Goal: Task Accomplishment & Management: Manage account settings

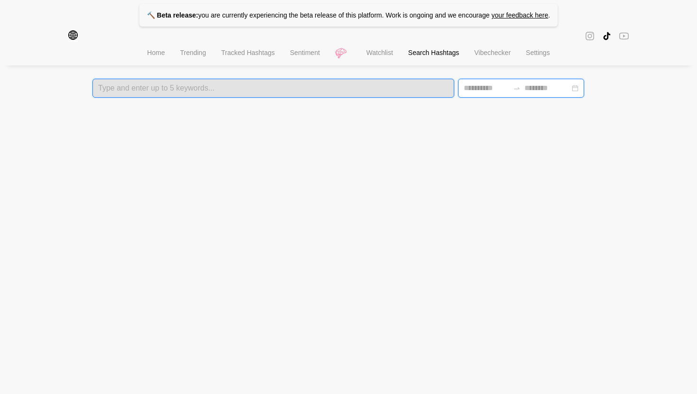
click at [497, 93] on input at bounding box center [487, 88] width 46 height 11
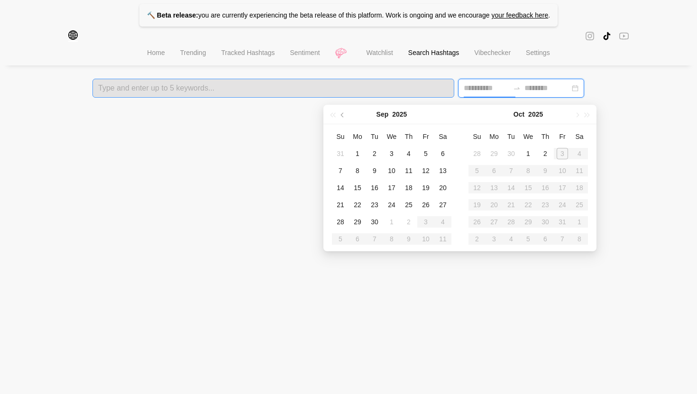
click at [422, 85] on div at bounding box center [273, 88] width 356 height 7
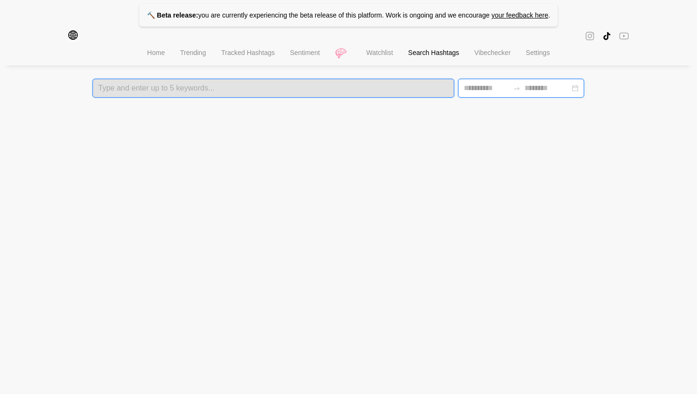
click at [473, 85] on input at bounding box center [487, 88] width 46 height 11
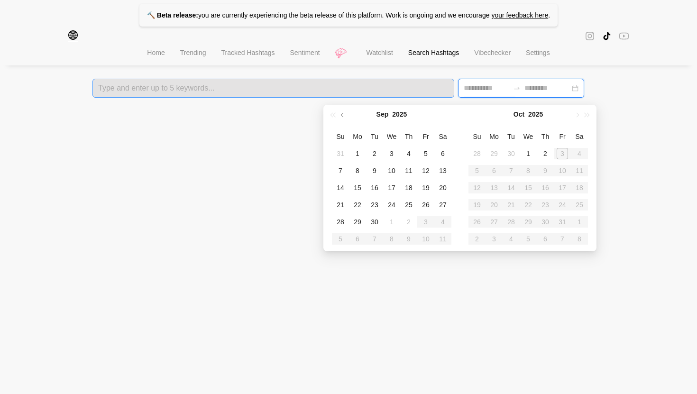
click at [379, 90] on div at bounding box center [273, 88] width 356 height 7
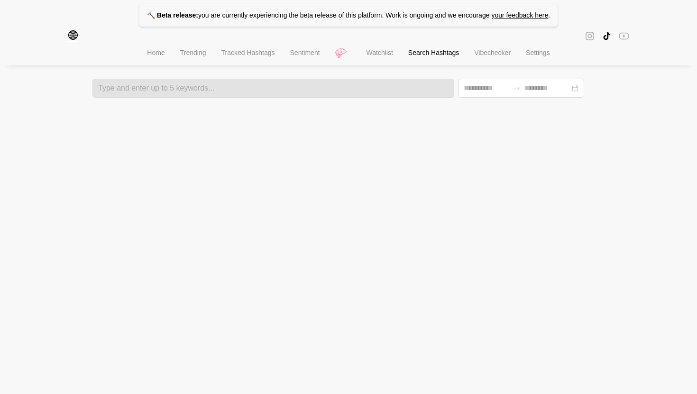
click at [68, 40] on icon "global" at bounding box center [72, 34] width 9 height 9
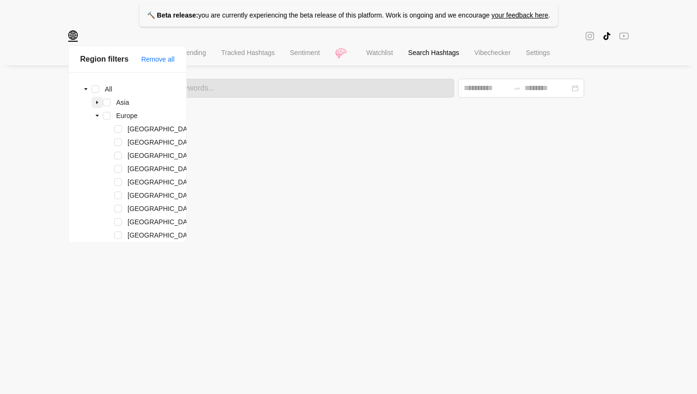
click at [98, 104] on icon "caret-down" at bounding box center [97, 102] width 5 height 5
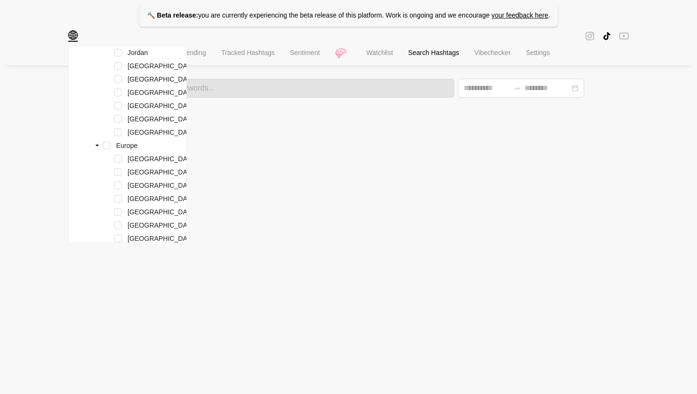
scroll to position [413, 0]
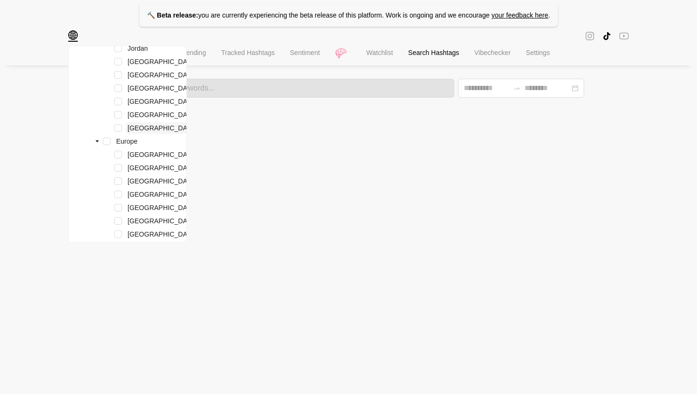
click at [158, 132] on span "United Arab Emirates" at bounding box center [162, 127] width 73 height 11
click at [119, 129] on span at bounding box center [118, 128] width 8 height 8
click at [119, 101] on span at bounding box center [118, 102] width 8 height 8
click at [116, 87] on span at bounding box center [118, 88] width 8 height 8
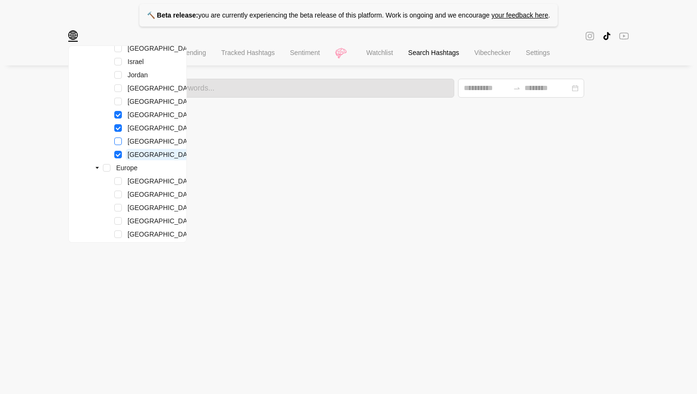
click at [117, 142] on span at bounding box center [118, 142] width 8 height 8
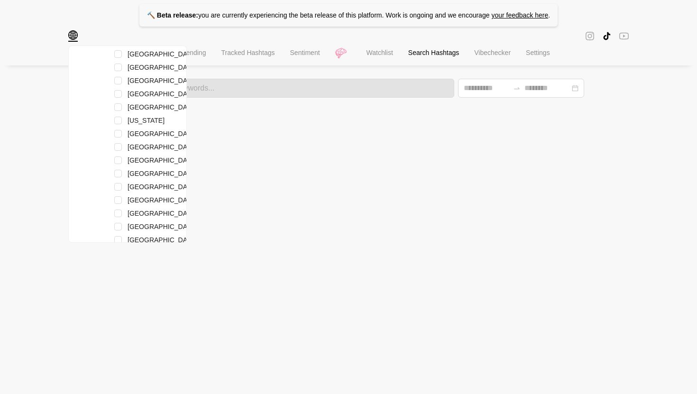
scroll to position [1009, 0]
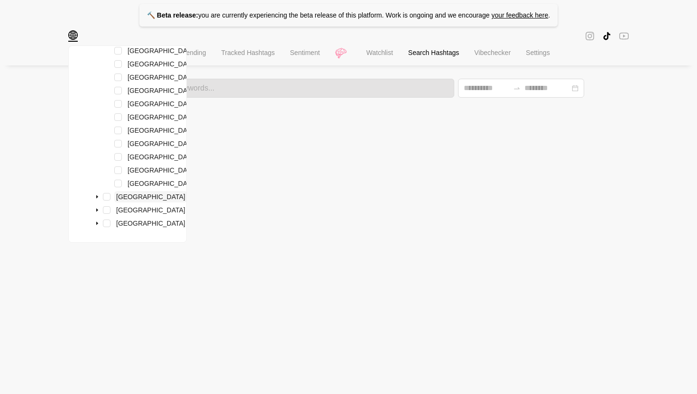
click at [119, 199] on span "Northern America" at bounding box center [150, 197] width 69 height 8
click at [93, 196] on span at bounding box center [97, 196] width 11 height 11
click at [94, 207] on span at bounding box center [97, 209] width 11 height 11
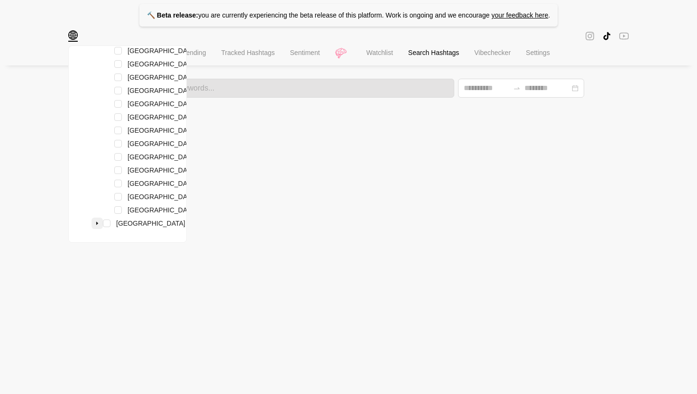
click at [97, 222] on icon "caret-down" at bounding box center [97, 223] width 5 height 5
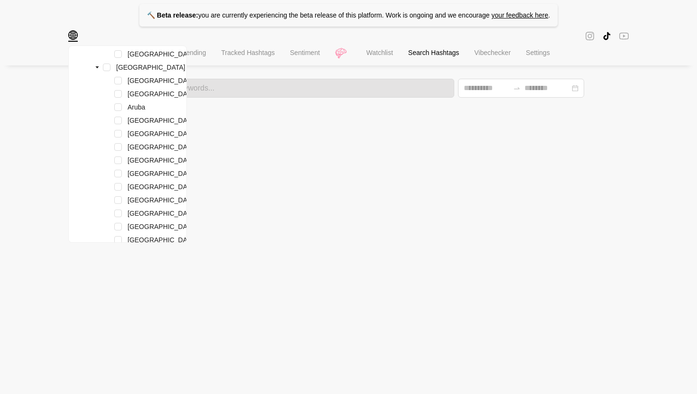
scroll to position [1121, 0]
click at [143, 62] on span "United States" at bounding box center [162, 56] width 73 height 11
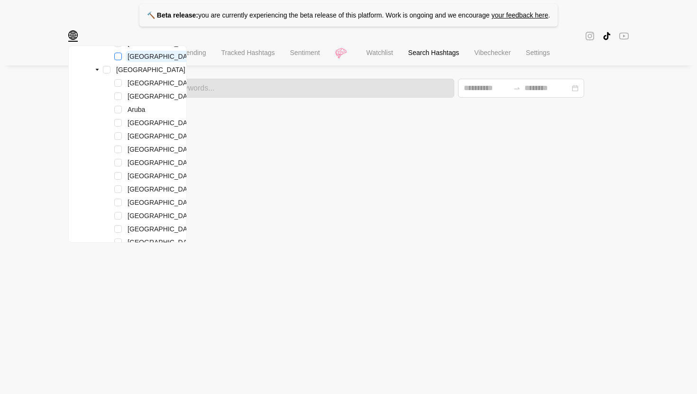
click at [119, 60] on span at bounding box center [118, 57] width 8 height 8
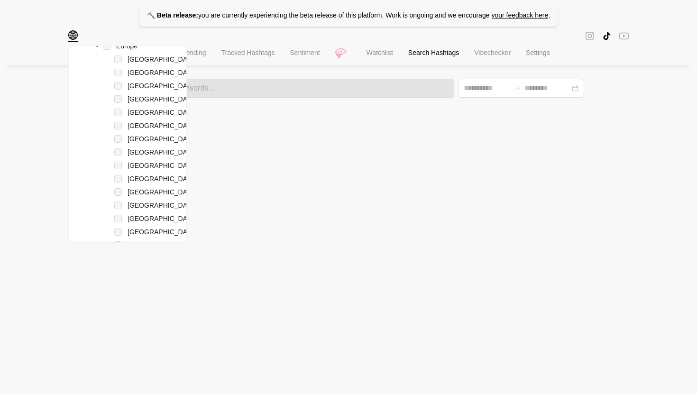
scroll to position [496, 0]
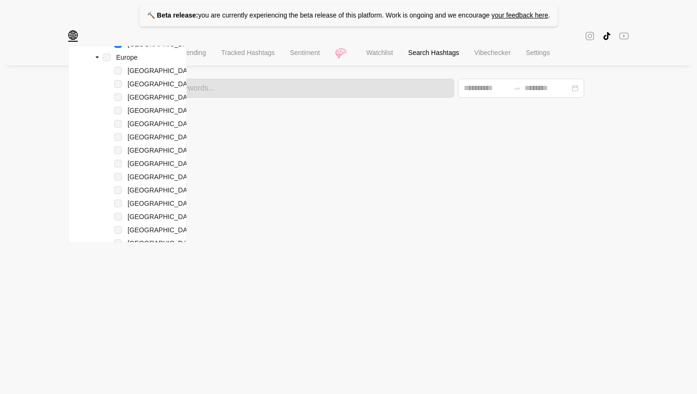
click at [118, 184] on div "United Kingdom" at bounding box center [139, 177] width 119 height 13
click at [119, 184] on div "United Kingdom" at bounding box center [139, 177] width 119 height 13
click at [129, 181] on span "United Kingdom" at bounding box center [162, 177] width 69 height 8
click at [119, 184] on div "United Kingdom" at bounding box center [139, 177] width 119 height 13
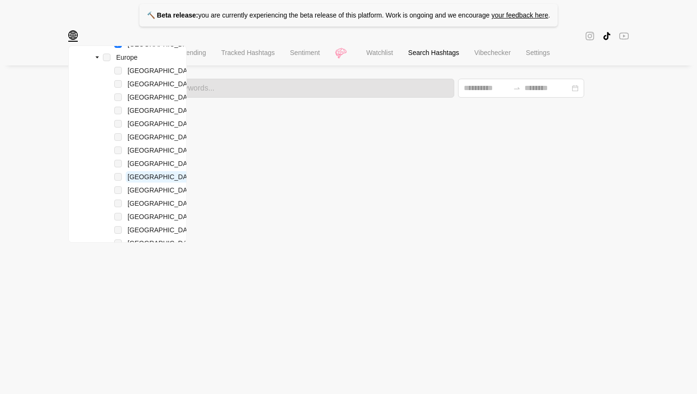
click at [119, 184] on div "United Kingdom" at bounding box center [139, 177] width 119 height 13
click at [119, 171] on div "Sweden" at bounding box center [139, 164] width 119 height 13
click at [165, 183] on span "United Kingdom" at bounding box center [162, 176] width 73 height 11
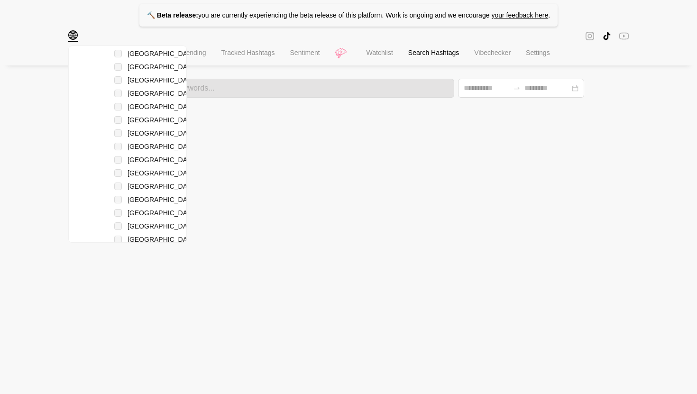
scroll to position [527, 0]
click at [118, 154] on div "United Kingdom" at bounding box center [139, 147] width 119 height 13
click at [128, 152] on span "United Kingdom" at bounding box center [162, 146] width 73 height 11
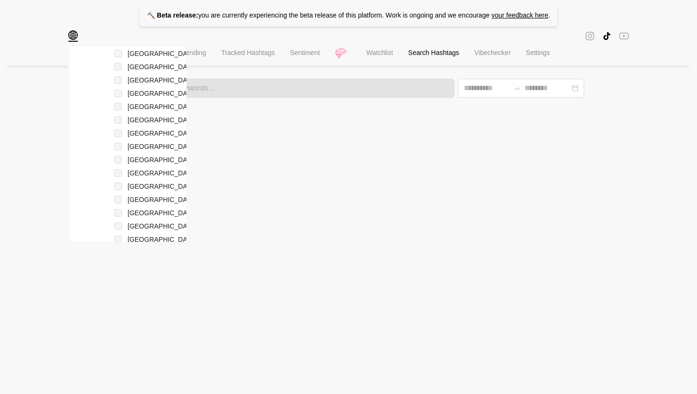
click at [252, 98] on html "🔨 Beta release: you are currently experiencing the beta release of this platfor…" at bounding box center [348, 49] width 697 height 98
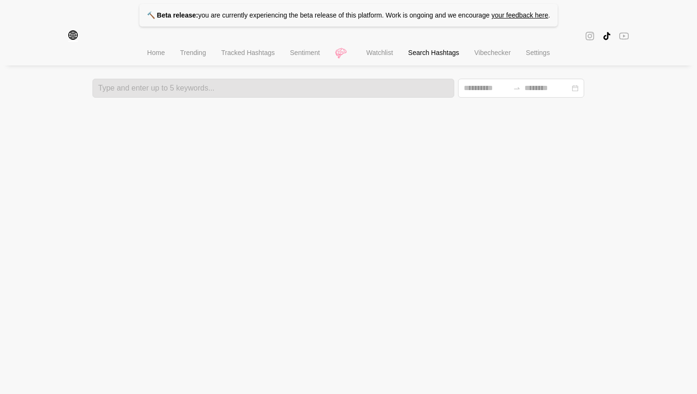
click at [70, 34] on icon "global" at bounding box center [72, 34] width 9 height 9
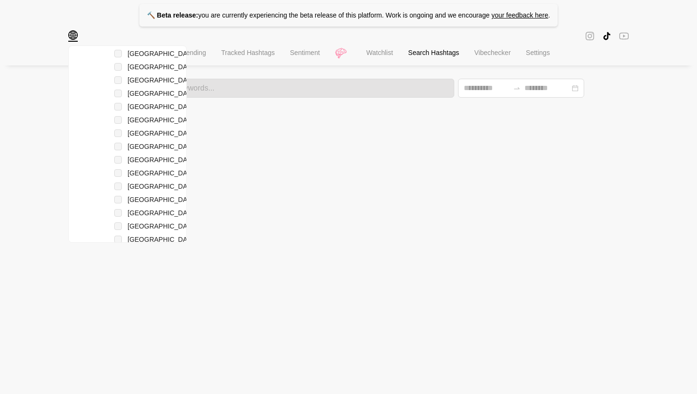
click at [121, 154] on div "United Kingdom" at bounding box center [139, 147] width 119 height 13
click at [119, 154] on div "United Kingdom" at bounding box center [139, 147] width 119 height 13
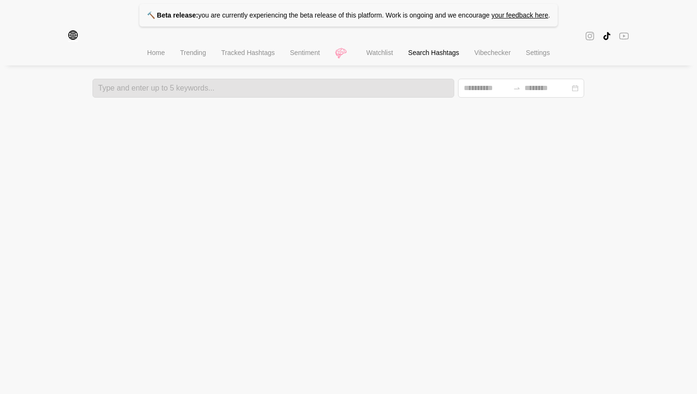
click at [273, 78] on div "🔨 Beta release: you are currently experiencing the beta release of this platfor…" at bounding box center [348, 49] width 697 height 98
click at [271, 86] on div at bounding box center [273, 88] width 356 height 7
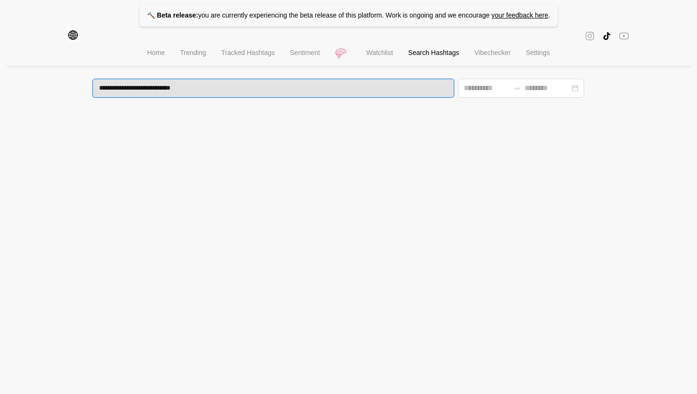
type input "**********"
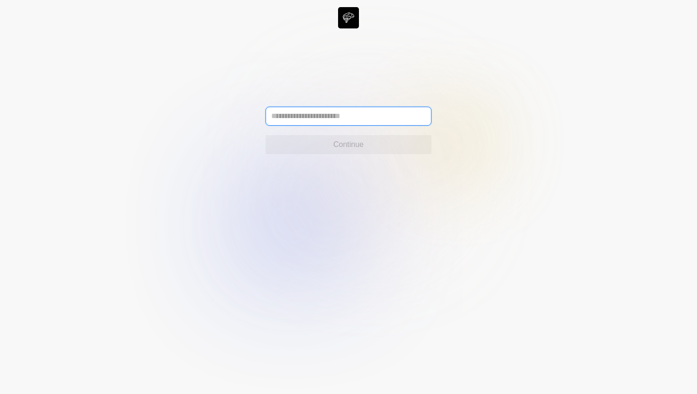
click at [310, 119] on input "text" at bounding box center [349, 116] width 166 height 19
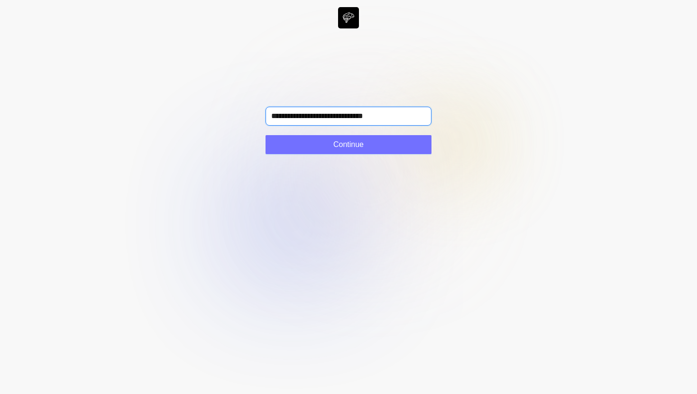
type input "**********"
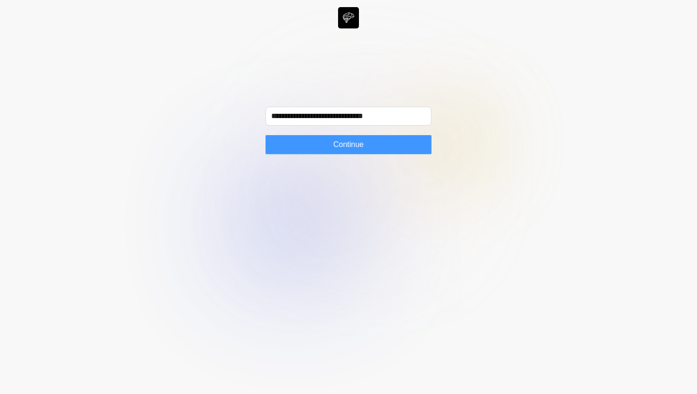
click at [310, 138] on button "Continue" at bounding box center [349, 144] width 166 height 19
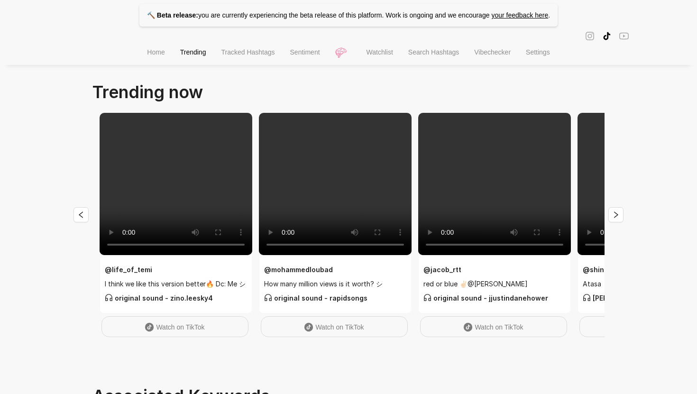
click at [448, 51] on span "Search Hashtags" at bounding box center [433, 52] width 51 height 8
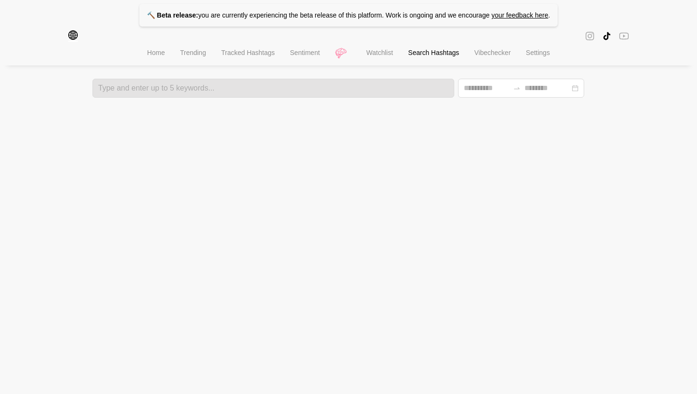
click at [77, 44] on ul "Home Trending Tracked Hashtags Sentiment Watchlist Search Hashtags Vibechecker …" at bounding box center [348, 54] width 697 height 24
click at [74, 38] on icon "global" at bounding box center [72, 34] width 9 height 9
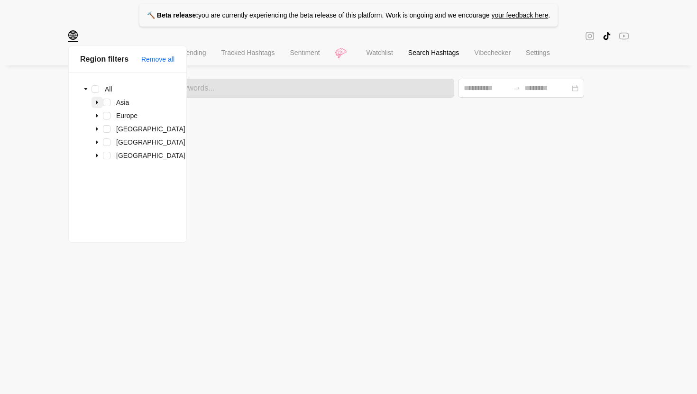
click at [98, 101] on icon "caret-down" at bounding box center [97, 102] width 5 height 5
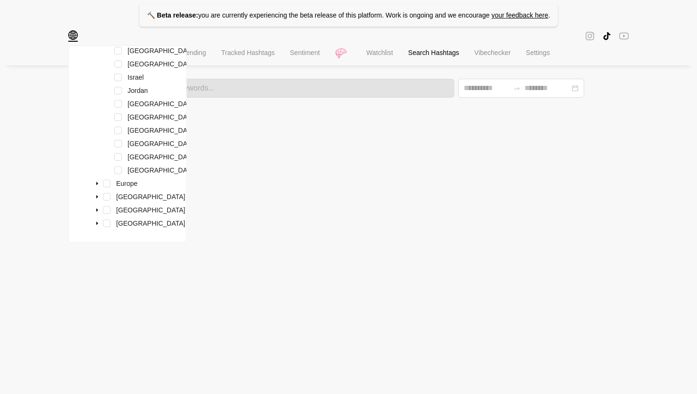
scroll to position [381, 0]
click at [121, 166] on span at bounding box center [118, 170] width 8 height 8
click at [117, 153] on span at bounding box center [118, 157] width 8 height 8
click at [117, 140] on span at bounding box center [118, 144] width 8 height 8
click at [122, 125] on div "Qatar" at bounding box center [139, 131] width 119 height 13
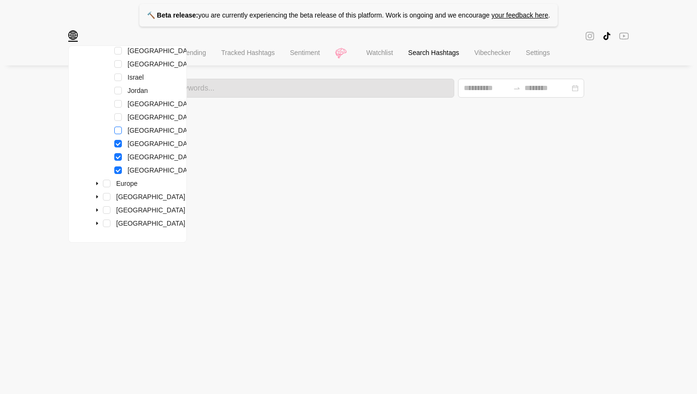
click at [121, 125] on div "Qatar" at bounding box center [139, 131] width 119 height 13
click at [93, 197] on span at bounding box center [97, 196] width 11 height 11
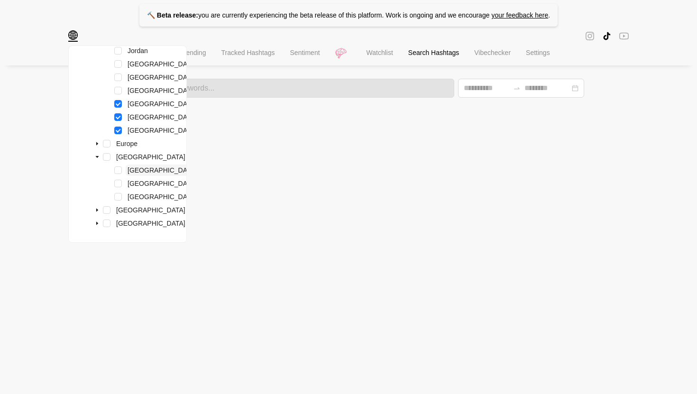
scroll to position [422, 0]
click at [118, 196] on span at bounding box center [118, 197] width 8 height 8
click at [96, 145] on icon "caret-down" at bounding box center [97, 143] width 5 height 5
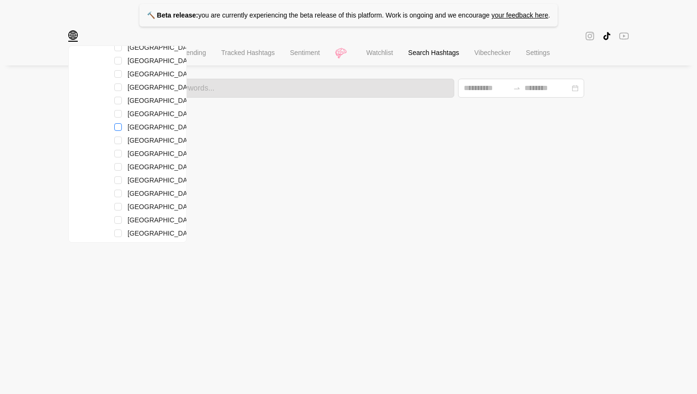
click at [117, 131] on span at bounding box center [118, 127] width 8 height 8
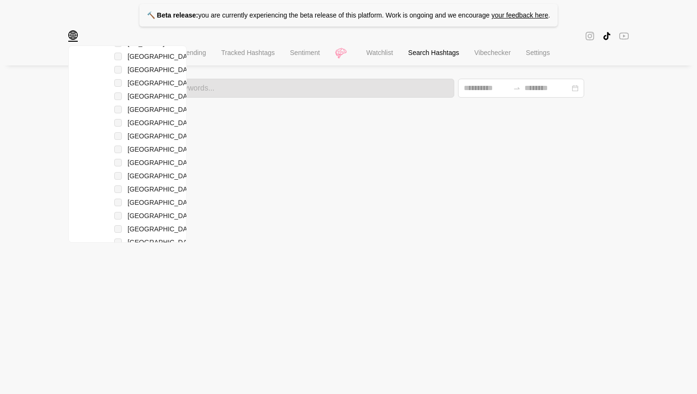
scroll to position [1049, 0]
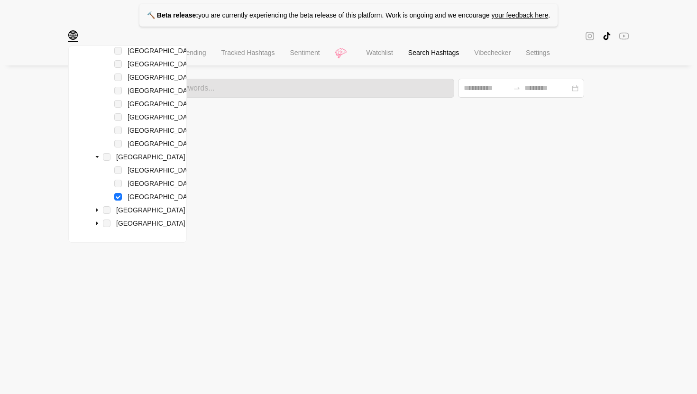
click at [226, 98] on html "🔨 Beta release: you are currently experiencing the beta release of this platfor…" at bounding box center [348, 49] width 697 height 98
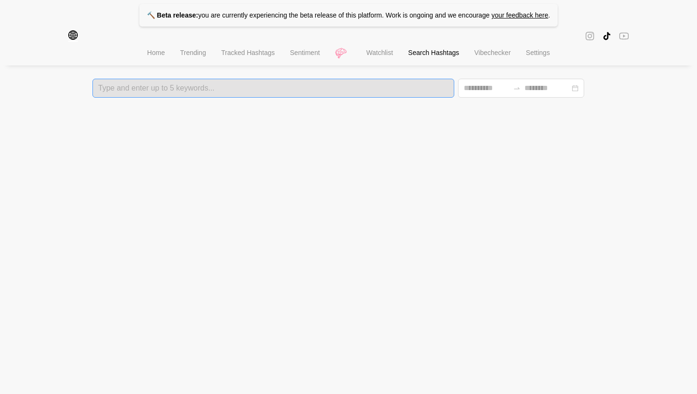
click at [246, 86] on div at bounding box center [273, 88] width 356 height 7
type input "**********"
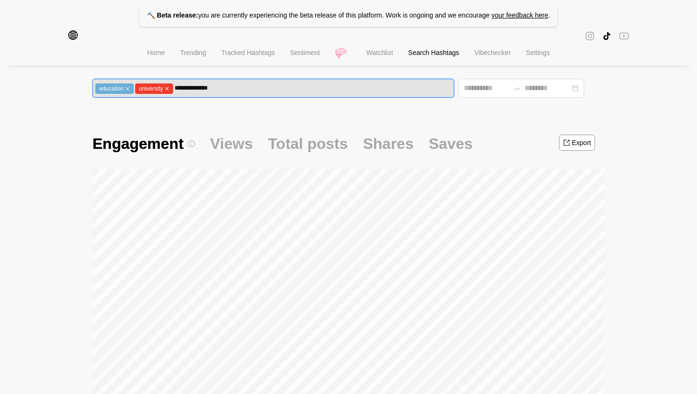
type input "**********"
click at [283, 98] on div "education university international" at bounding box center [273, 88] width 362 height 19
type input "*******"
type input "**********"
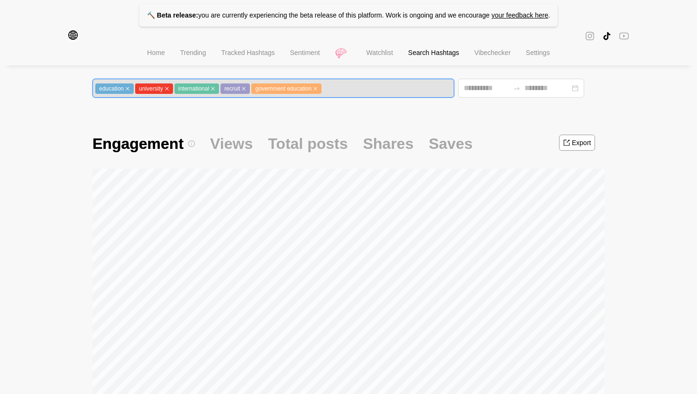
click at [321, 89] on span "government education" at bounding box center [286, 88] width 70 height 10
click at [317, 89] on icon "close" at bounding box center [315, 89] width 4 height 4
click at [344, 92] on div "education university international recruit" at bounding box center [273, 88] width 356 height 11
type input "**********"
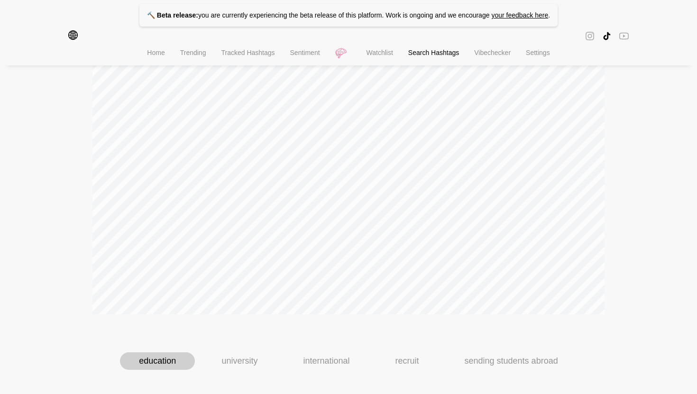
scroll to position [210, 0]
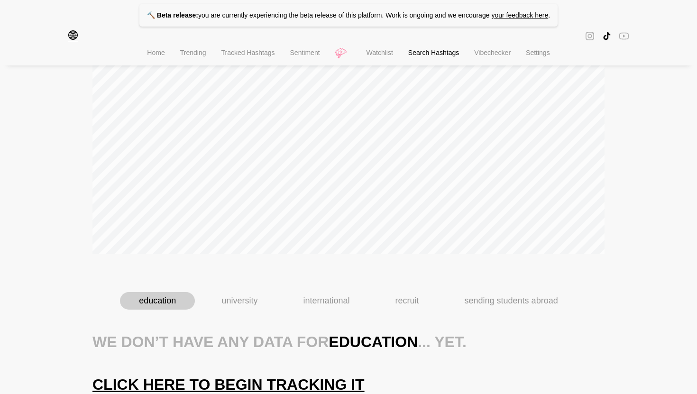
click at [234, 384] on span "Click here to begin tracking it" at bounding box center [228, 384] width 272 height 19
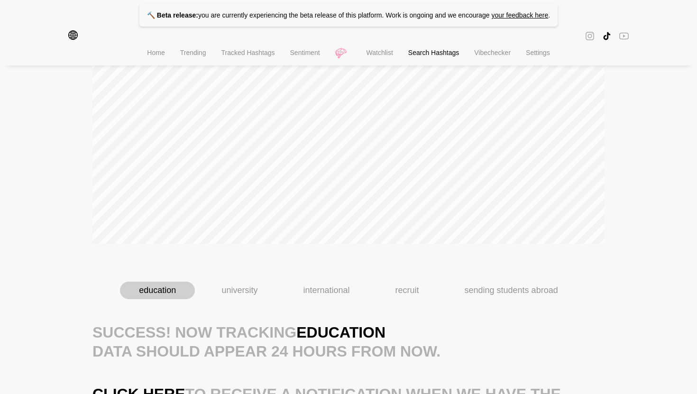
scroll to position [229, 0]
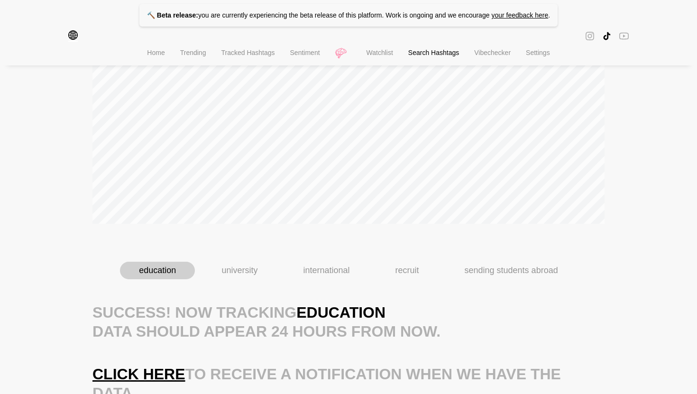
click at [258, 277] on div "university" at bounding box center [239, 271] width 74 height 18
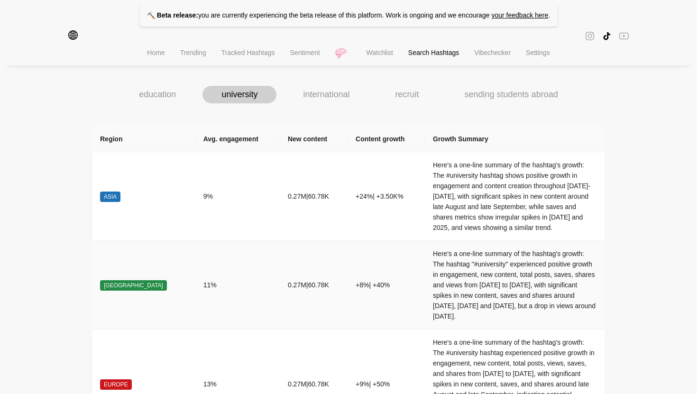
scroll to position [406, 0]
click at [331, 102] on div "international" at bounding box center [326, 94] width 84 height 18
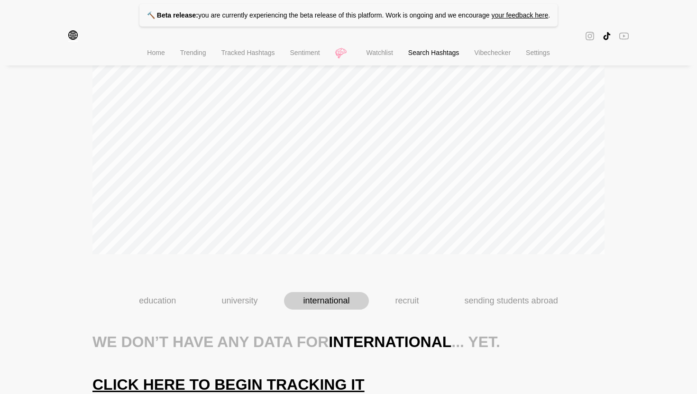
click at [239, 384] on span "Click here to begin tracking it" at bounding box center [228, 384] width 272 height 19
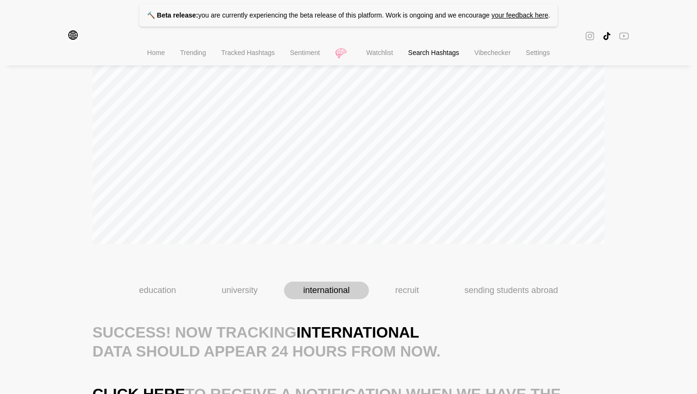
scroll to position [229, 0]
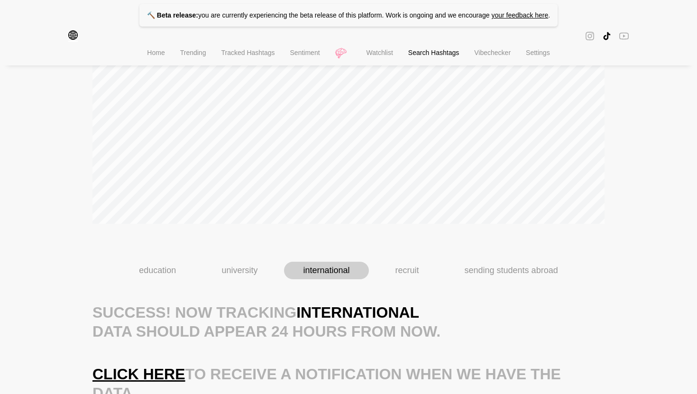
click at [410, 269] on div "recruit" at bounding box center [407, 271] width 62 height 18
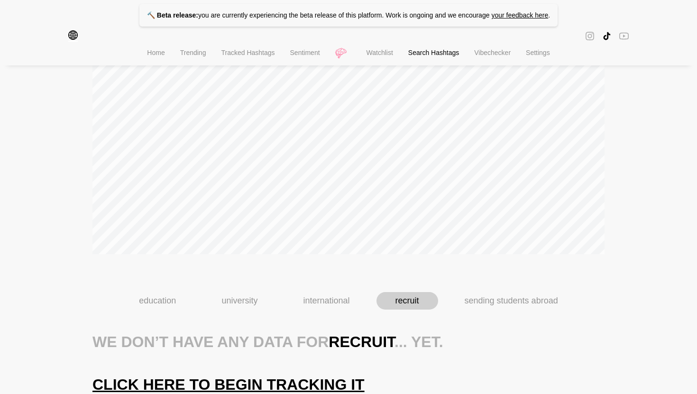
click at [286, 389] on span "Click here to begin tracking it" at bounding box center [228, 384] width 272 height 19
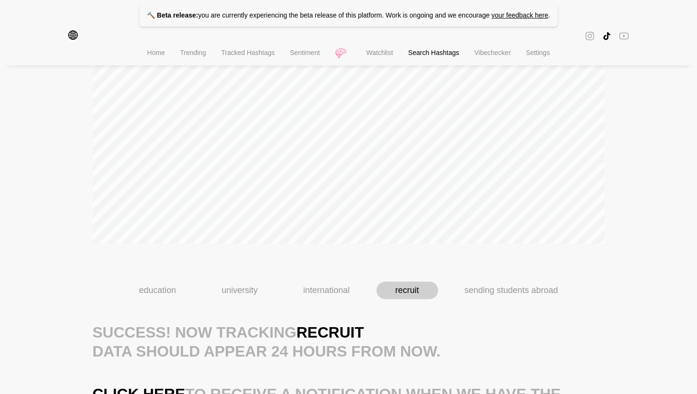
click at [518, 288] on div "sending students abroad" at bounding box center [511, 291] width 131 height 18
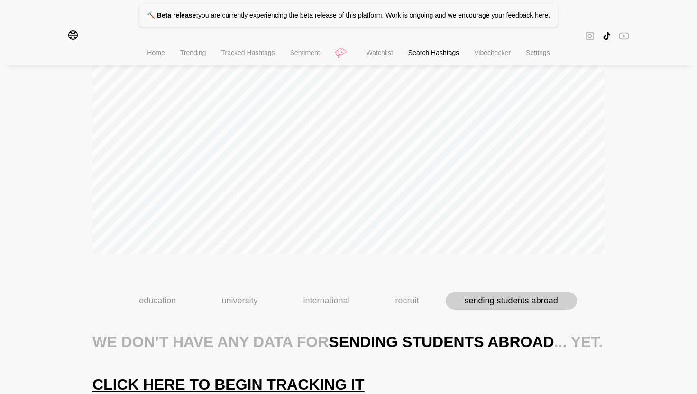
click at [263, 384] on span "Click here to begin tracking it" at bounding box center [228, 384] width 272 height 19
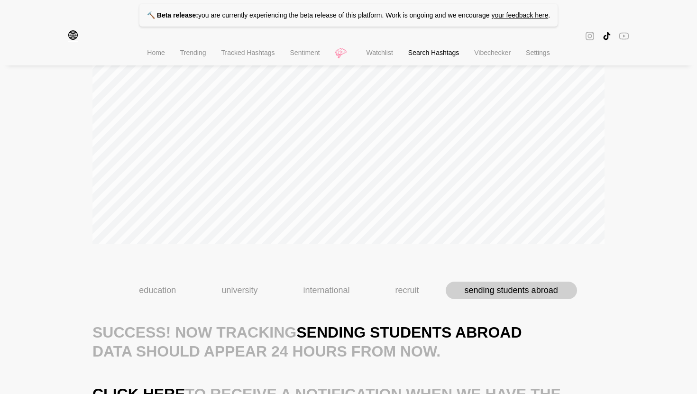
scroll to position [229, 0]
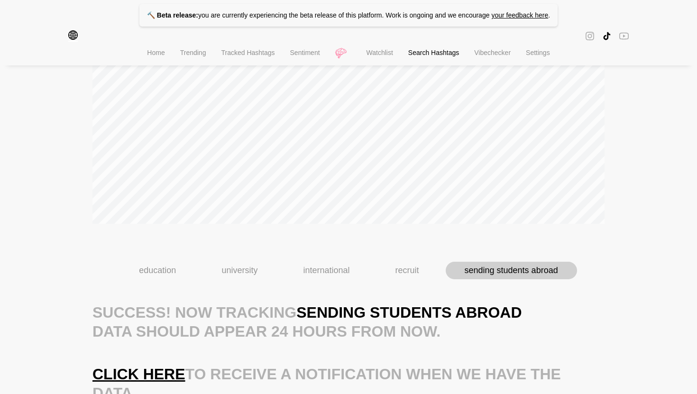
click at [145, 377] on span "Click here" at bounding box center [138, 374] width 93 height 19
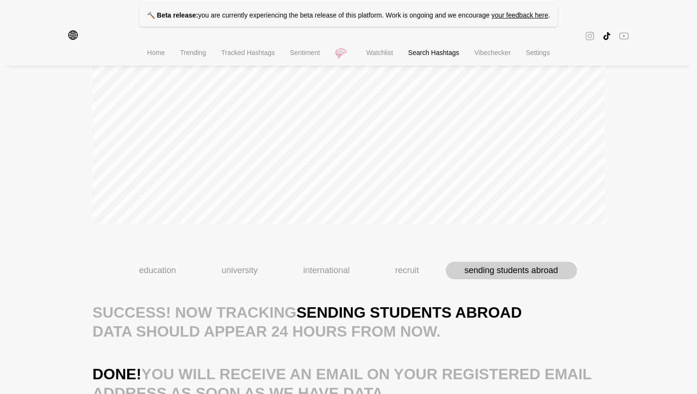
click at [403, 266] on div "recruit" at bounding box center [407, 271] width 62 height 18
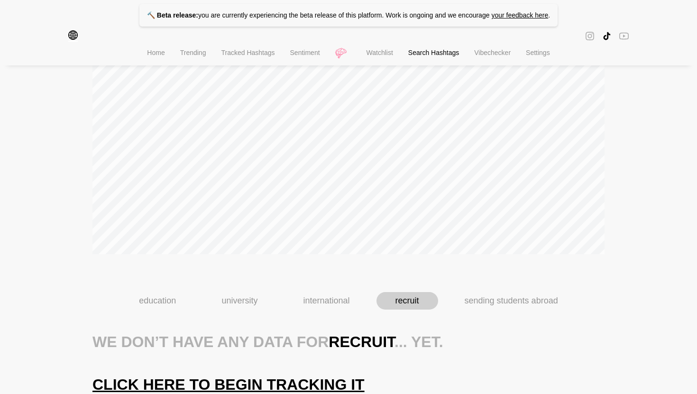
scroll to position [210, 0]
click at [229, 381] on span "Click here to begin tracking it" at bounding box center [228, 384] width 272 height 19
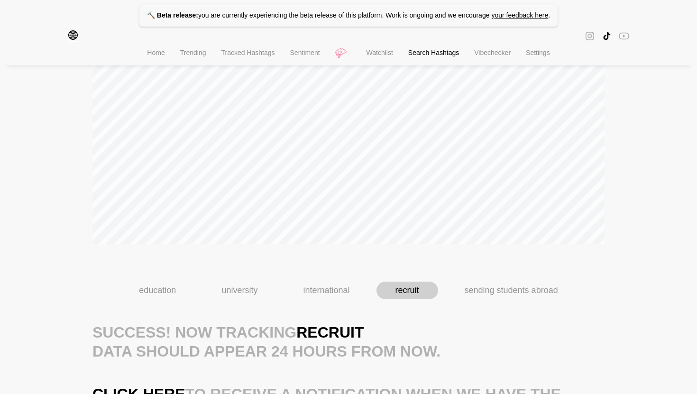
click at [324, 290] on div "international" at bounding box center [326, 291] width 84 height 18
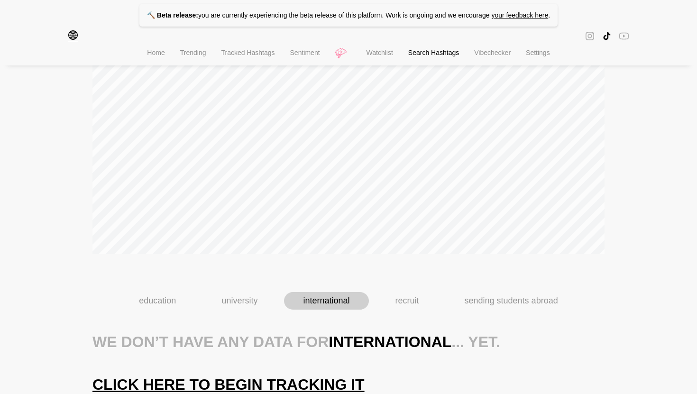
click at [227, 382] on span "Click here to begin tracking it" at bounding box center [228, 384] width 272 height 19
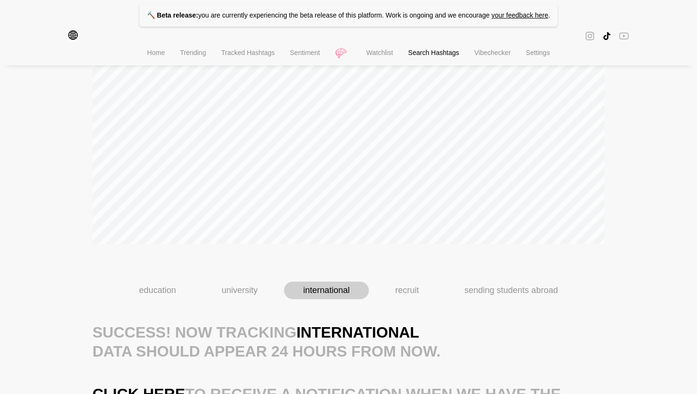
click at [156, 297] on div "education" at bounding box center [157, 291] width 75 height 18
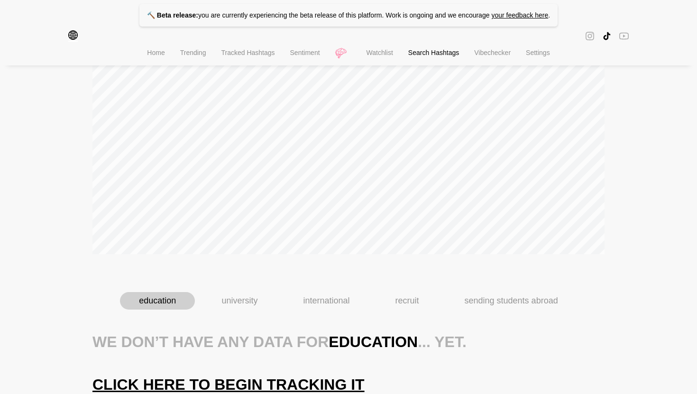
click at [197, 373] on div "We don’t have any data for education ... yet. Click here to begin tracking it" at bounding box center [348, 363] width 512 height 62
click at [202, 387] on span "Click here to begin tracking it" at bounding box center [228, 384] width 272 height 19
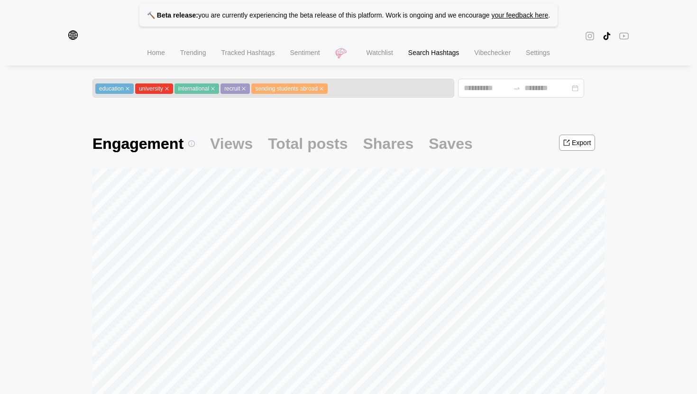
scroll to position [0, 0]
click at [653, 81] on div "🔨 Beta release: you are currently experiencing the beta release of this platfor…" at bounding box center [348, 316] width 697 height 632
click at [380, 55] on span "Watchlist" at bounding box center [380, 53] width 27 height 8
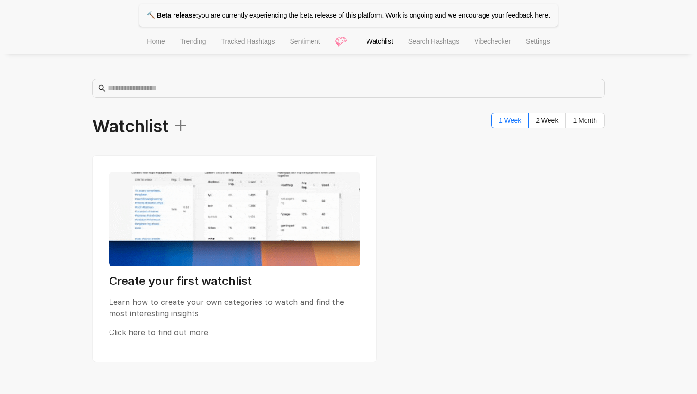
click at [434, 45] on span "Search Hashtags" at bounding box center [433, 41] width 51 height 8
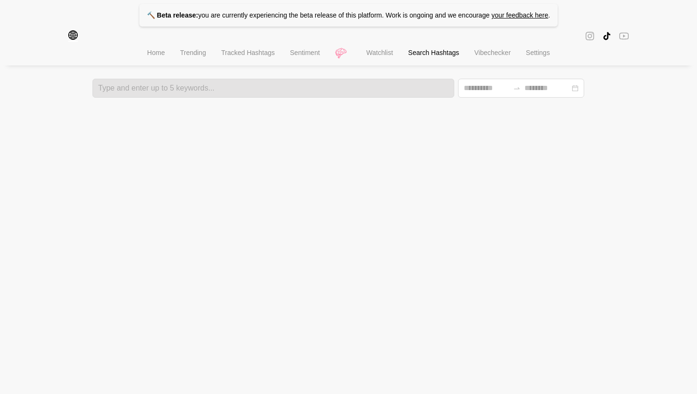
click at [487, 59] on li "Vibechecker" at bounding box center [493, 54] width 52 height 24
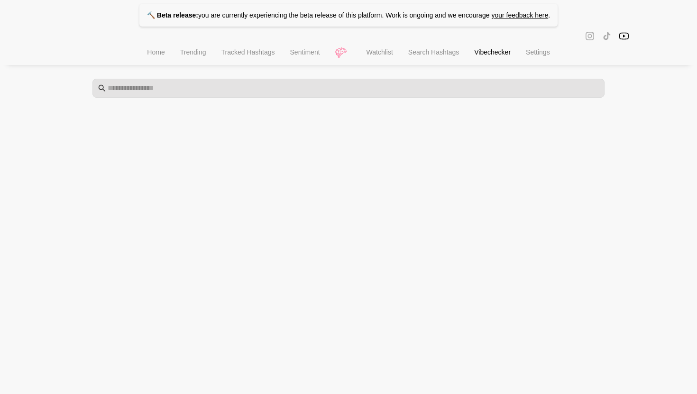
click at [256, 54] on span "Tracked Hashtags" at bounding box center [248, 52] width 54 height 8
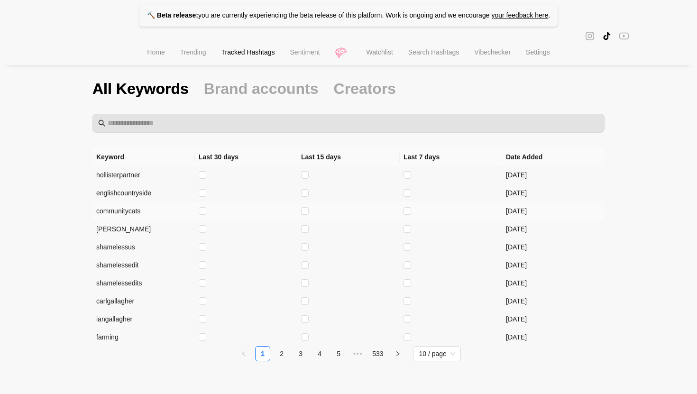
scroll to position [19, 0]
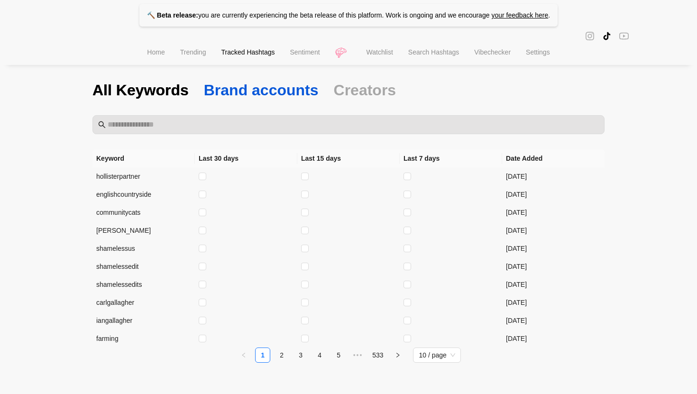
click at [242, 98] on span "Brand accounts" at bounding box center [261, 90] width 115 height 20
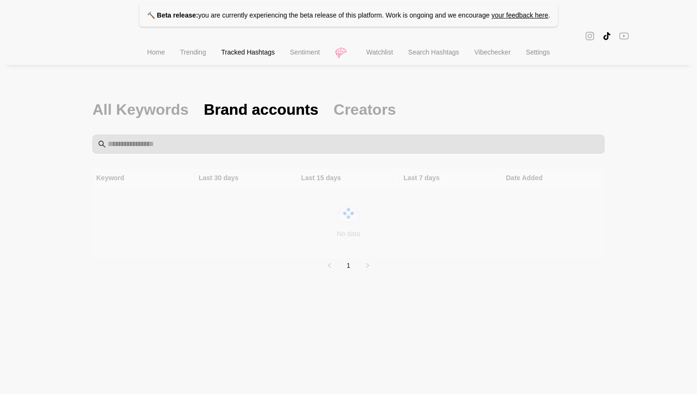
scroll to position [0, 0]
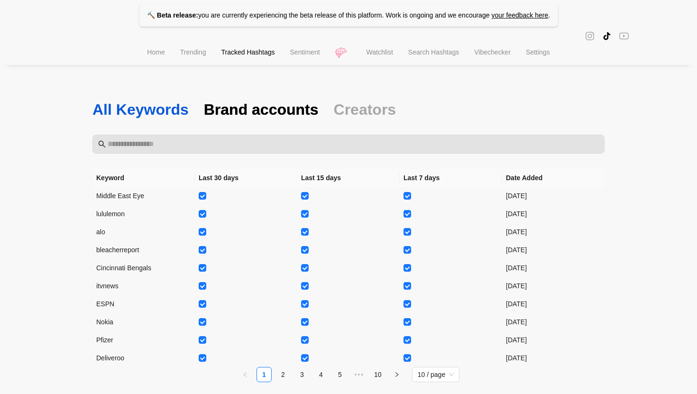
click at [165, 113] on span "All Keywords" at bounding box center [140, 110] width 96 height 20
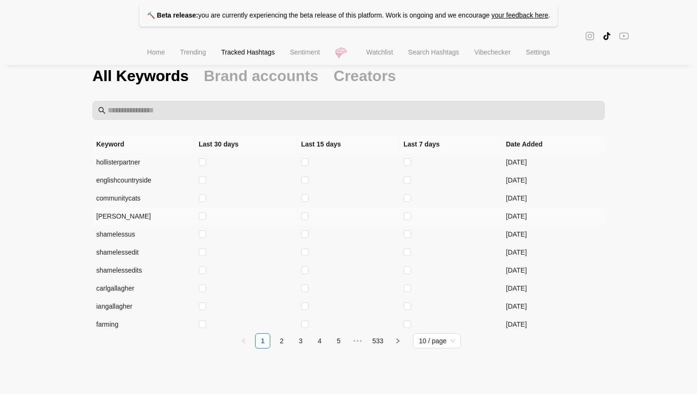
scroll to position [34, 0]
click at [284, 344] on link "2" at bounding box center [282, 341] width 14 height 14
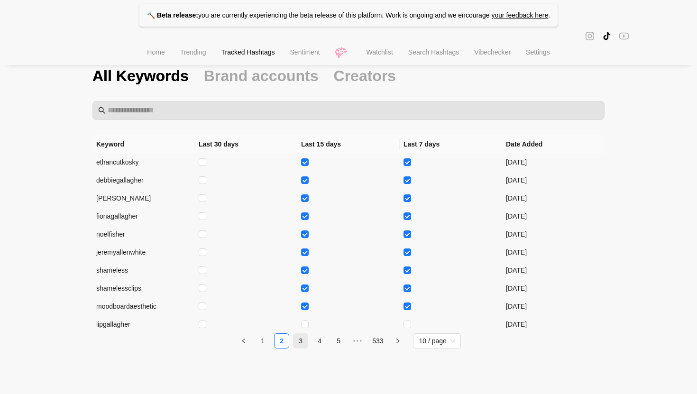
click at [303, 341] on link "3" at bounding box center [300, 341] width 14 height 14
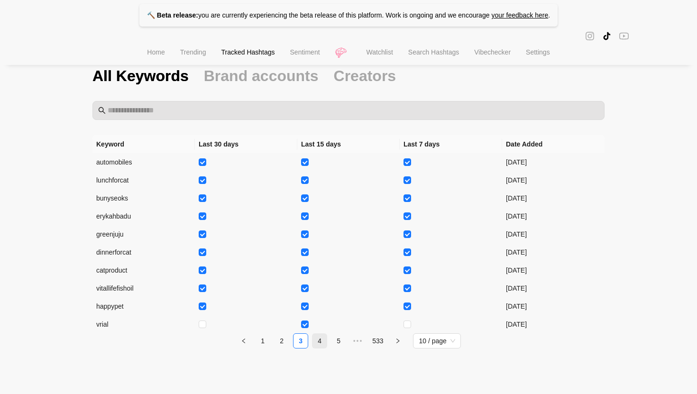
click at [322, 342] on link "4" at bounding box center [319, 341] width 14 height 14
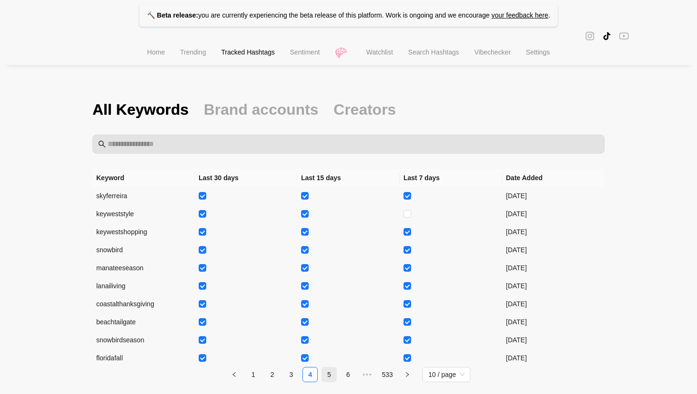
click at [332, 376] on link "5" at bounding box center [329, 374] width 14 height 14
click at [167, 55] on li "Home" at bounding box center [155, 53] width 33 height 24
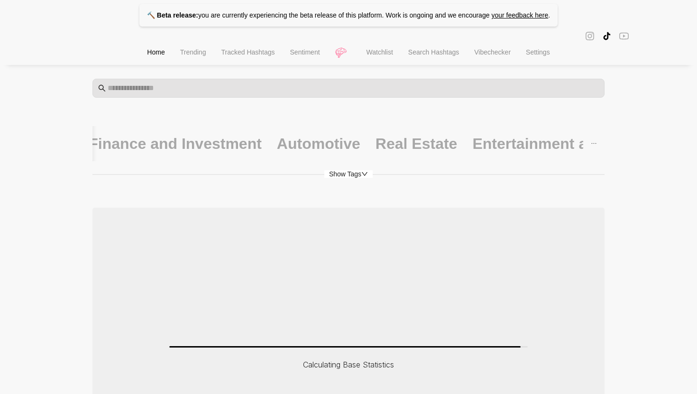
click at [373, 52] on span "Watchlist" at bounding box center [380, 52] width 27 height 8
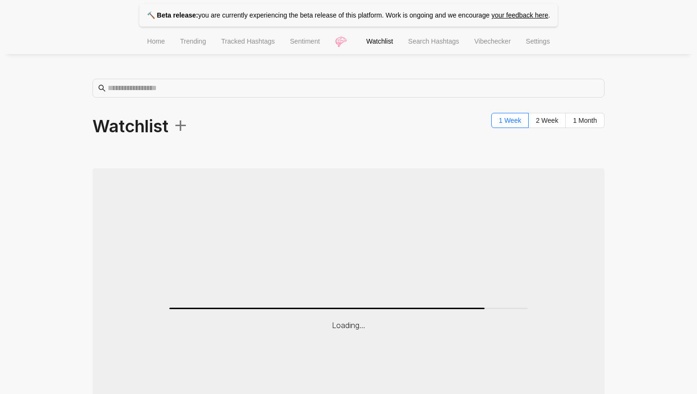
click at [188, 130] on span "+" at bounding box center [178, 124] width 20 height 28
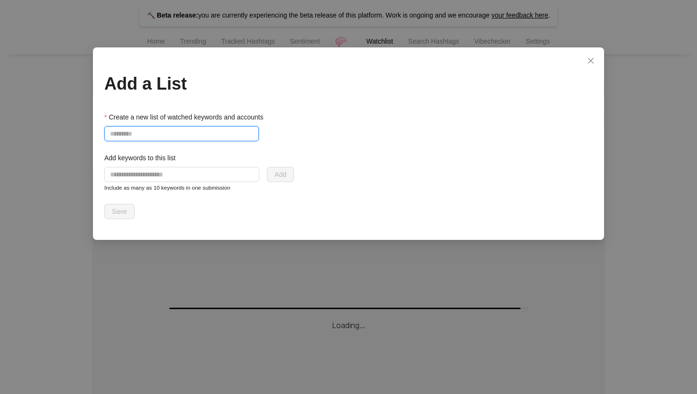
click at [183, 132] on input "Create a new list of watched keywords and accounts" at bounding box center [181, 133] width 155 height 15
type input "**********"
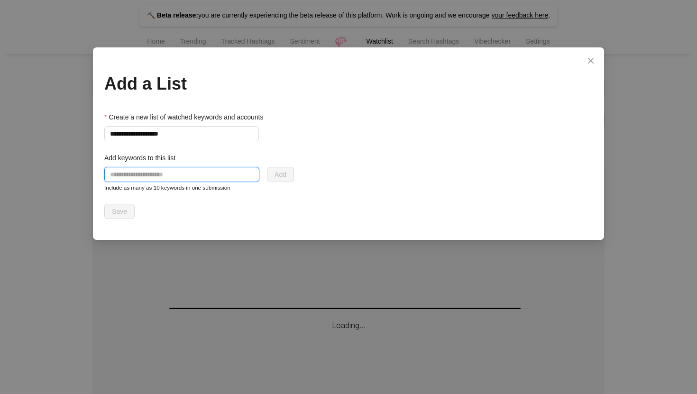
click at [171, 180] on input "text" at bounding box center [181, 174] width 155 height 15
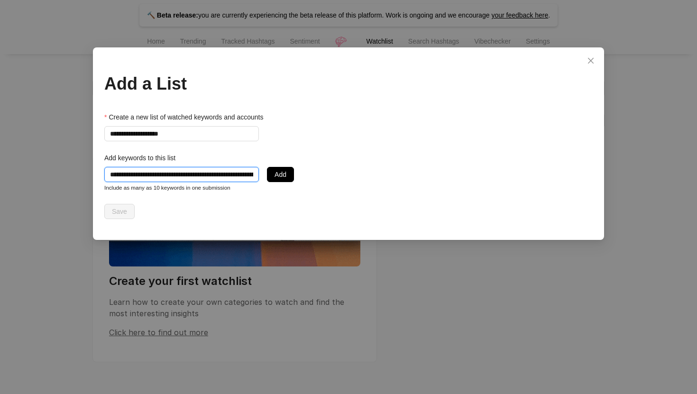
scroll to position [0, 45]
drag, startPoint x: 225, startPoint y: 178, endPoint x: 307, endPoint y: 173, distance: 81.7
click at [307, 173] on div "**********" at bounding box center [348, 165] width 488 height 107
click at [240, 169] on input "**********" at bounding box center [181, 174] width 155 height 15
click at [251, 173] on input "**********" at bounding box center [181, 174] width 155 height 15
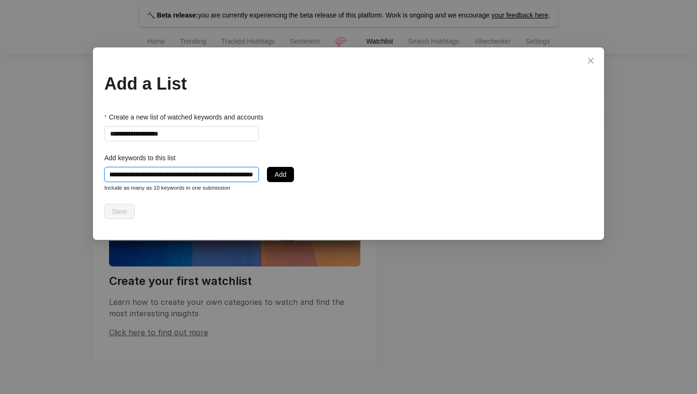
scroll to position [0, 0]
drag, startPoint x: 243, startPoint y: 180, endPoint x: 325, endPoint y: 170, distance: 83.0
click at [325, 170] on div "**********" at bounding box center [348, 165] width 488 height 107
click at [239, 169] on input "**********" at bounding box center [181, 174] width 155 height 15
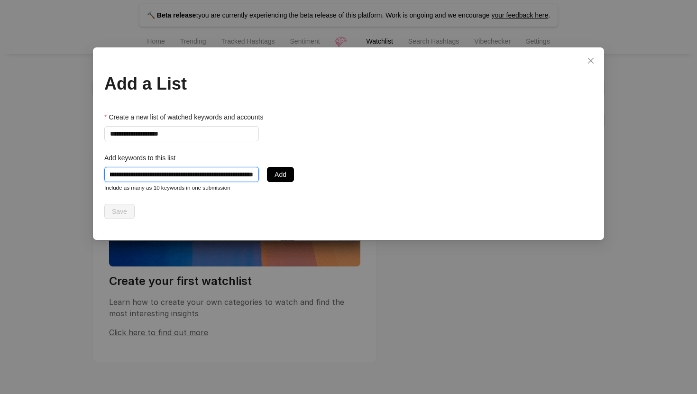
drag, startPoint x: 232, startPoint y: 174, endPoint x: 329, endPoint y: 174, distance: 96.7
click at [329, 174] on div "**********" at bounding box center [348, 165] width 488 height 107
click at [239, 171] on input "**********" at bounding box center [181, 174] width 155 height 15
click at [254, 171] on input "**********" at bounding box center [181, 174] width 155 height 15
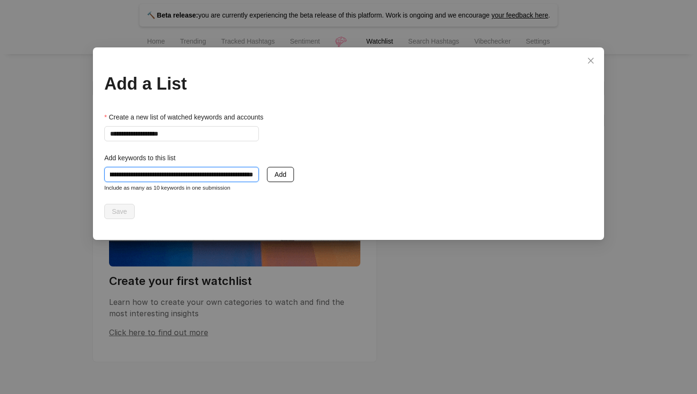
type input "**********"
click at [292, 178] on button "Add" at bounding box center [280, 174] width 27 height 15
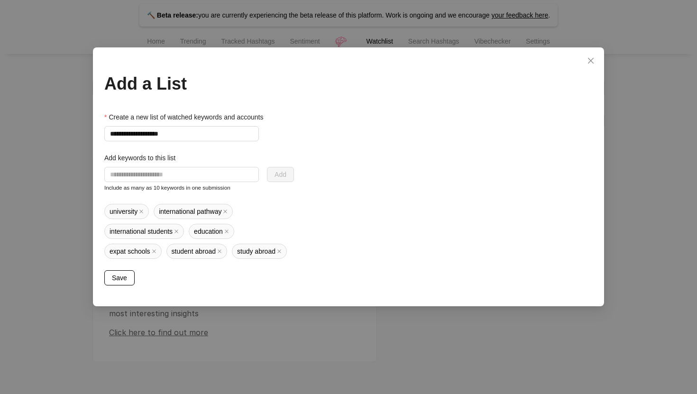
click at [121, 281] on span "Save" at bounding box center [119, 278] width 15 height 10
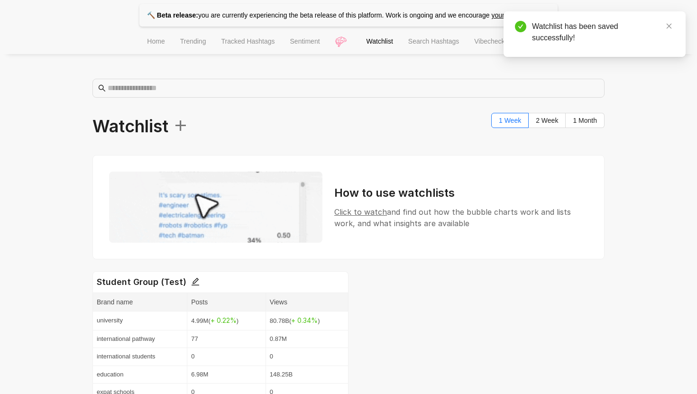
scroll to position [74, 0]
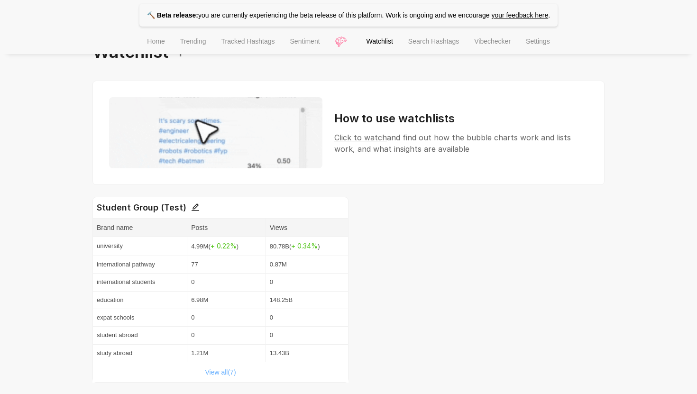
click at [225, 375] on link "View all( 7 )" at bounding box center [220, 372] width 31 height 8
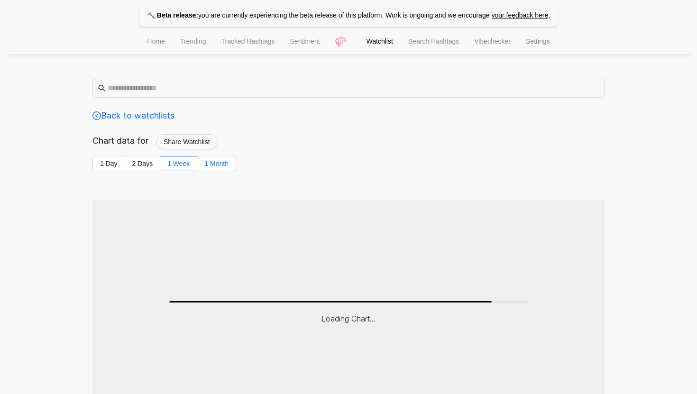
click at [229, 161] on label "1 Month" at bounding box center [216, 163] width 39 height 15
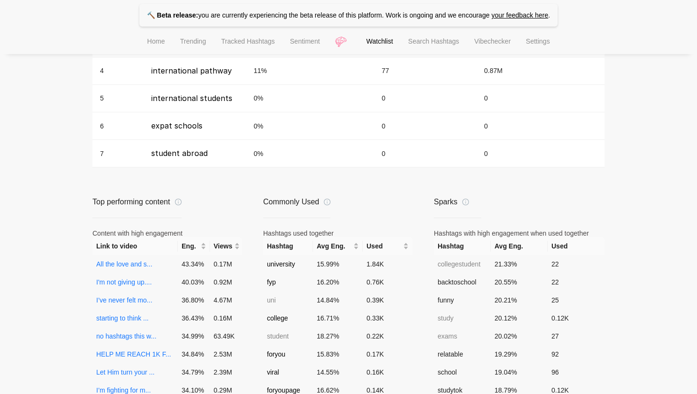
scroll to position [535, 0]
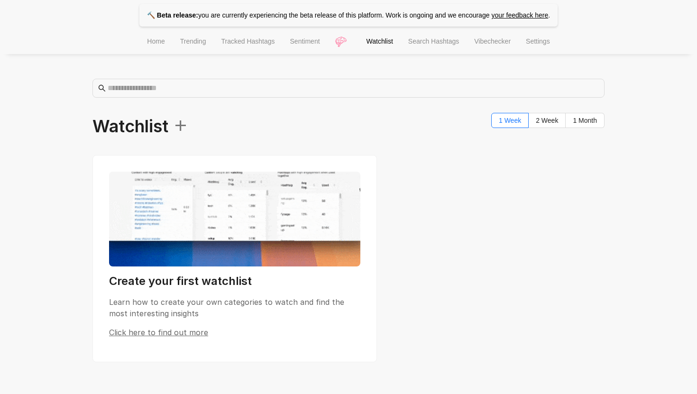
scroll to position [75, 0]
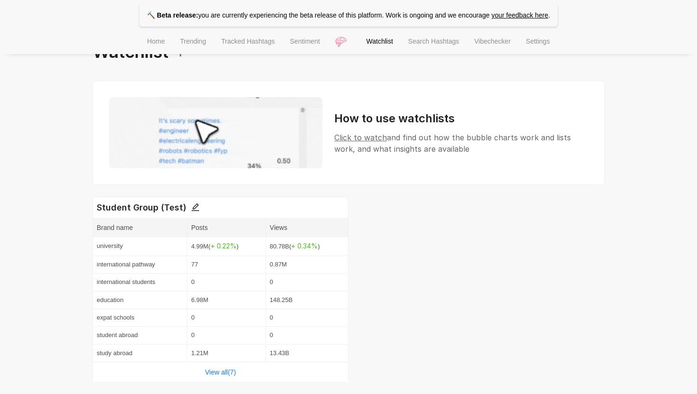
scroll to position [74, 0]
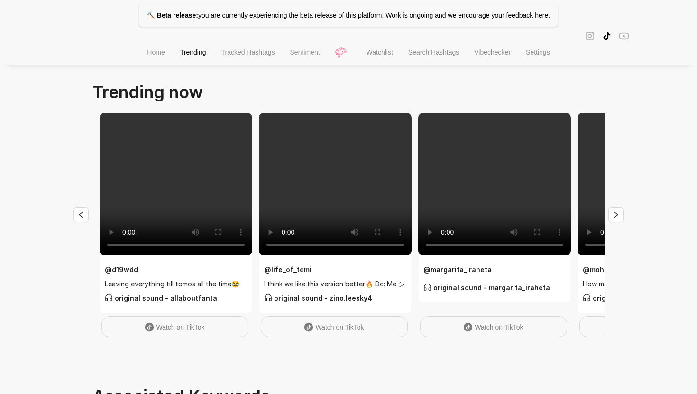
click at [382, 56] on span "Watchlist" at bounding box center [380, 52] width 27 height 8
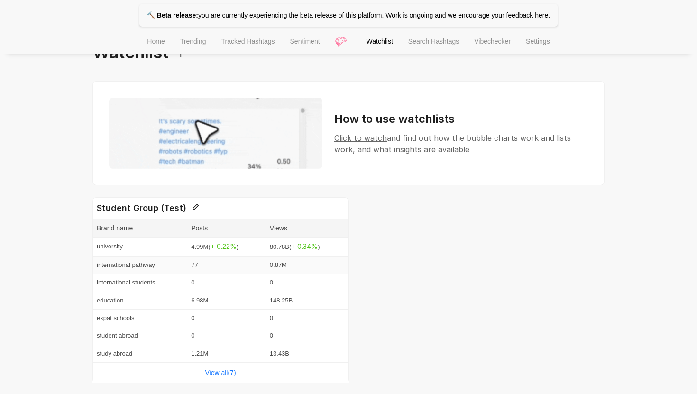
scroll to position [74, 0]
click at [230, 375] on link "View all( 7 )" at bounding box center [220, 372] width 31 height 8
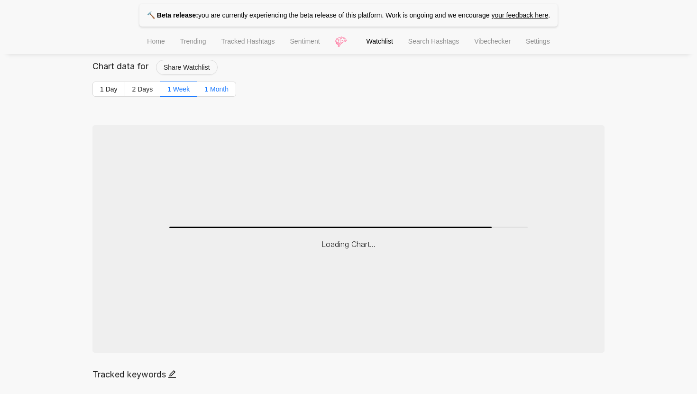
click at [217, 91] on span "1 Month" at bounding box center [216, 89] width 24 height 8
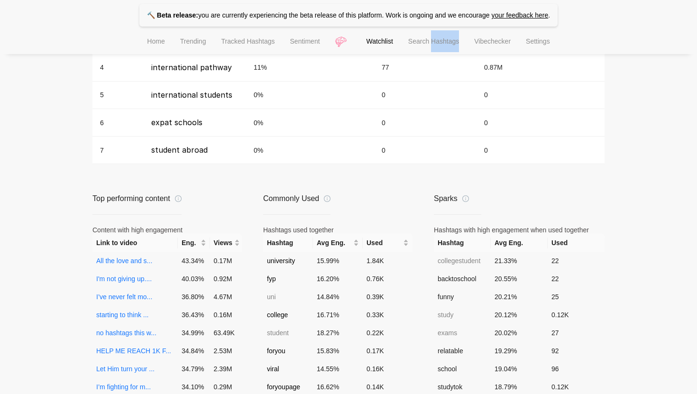
scroll to position [535, 0]
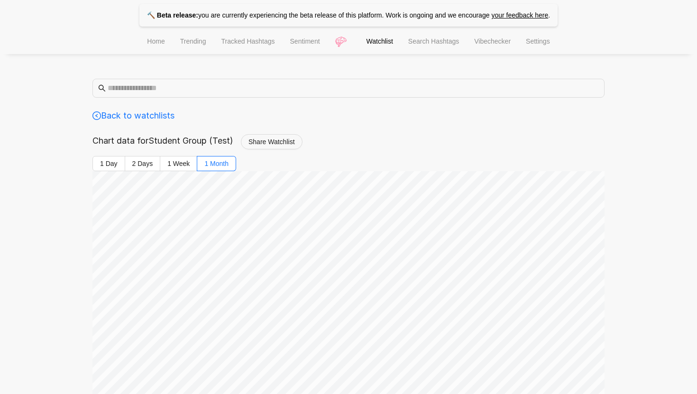
click at [447, 42] on span "Search Hashtags" at bounding box center [433, 41] width 51 height 8
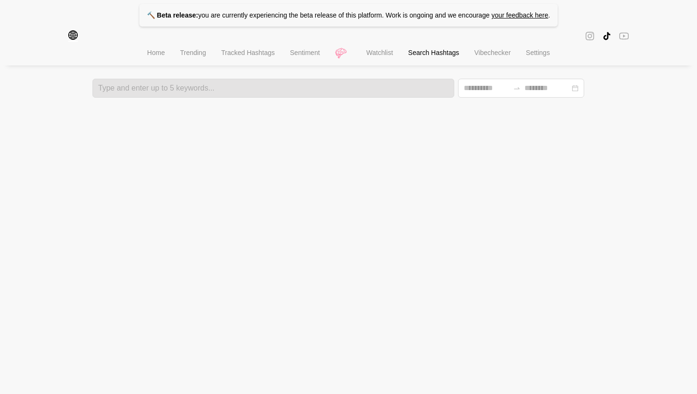
click at [151, 58] on li "Home" at bounding box center [155, 54] width 33 height 24
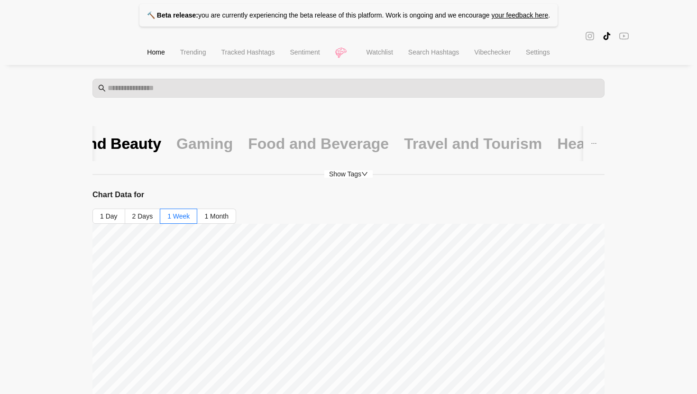
click at [224, 56] on span "Tracked Hashtags" at bounding box center [248, 52] width 54 height 8
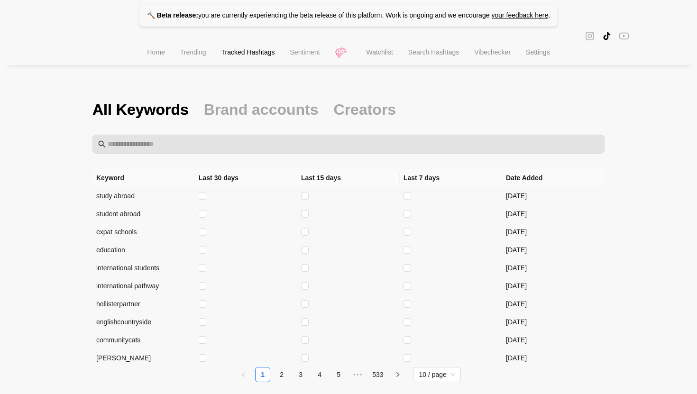
scroll to position [34, 0]
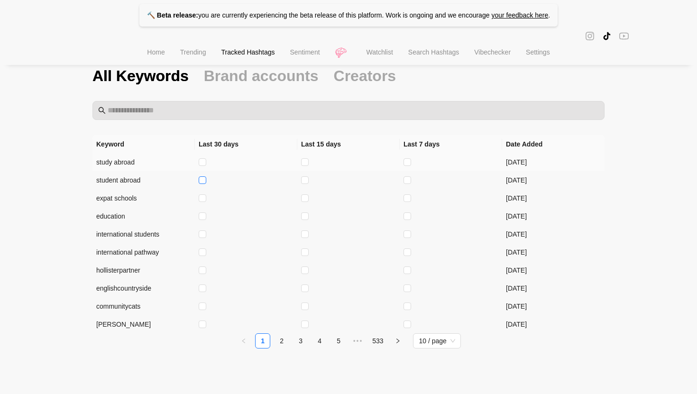
click at [202, 175] on label at bounding box center [203, 180] width 8 height 10
click at [127, 184] on td "student abroad" at bounding box center [143, 180] width 102 height 18
click at [128, 218] on td "education" at bounding box center [143, 216] width 102 height 18
click at [96, 163] on td "study abroad" at bounding box center [143, 162] width 102 height 18
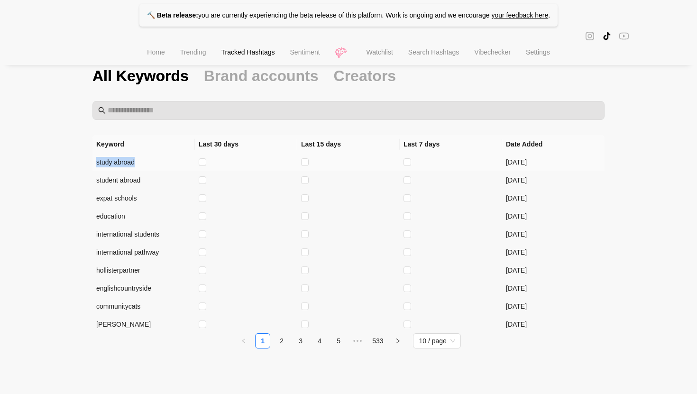
click at [96, 163] on td "study abroad" at bounding box center [143, 162] width 102 height 18
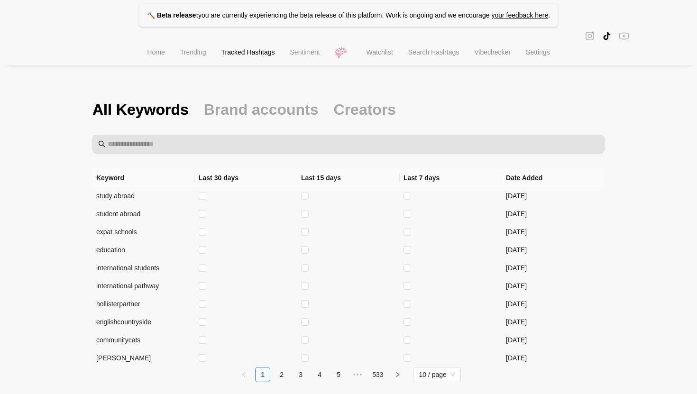
click at [381, 54] on span "Watchlist" at bounding box center [380, 52] width 27 height 8
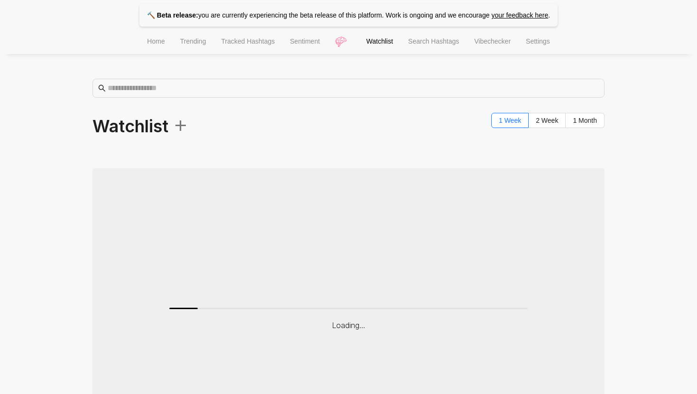
click at [435, 47] on li "Search Hashtags" at bounding box center [434, 42] width 66 height 24
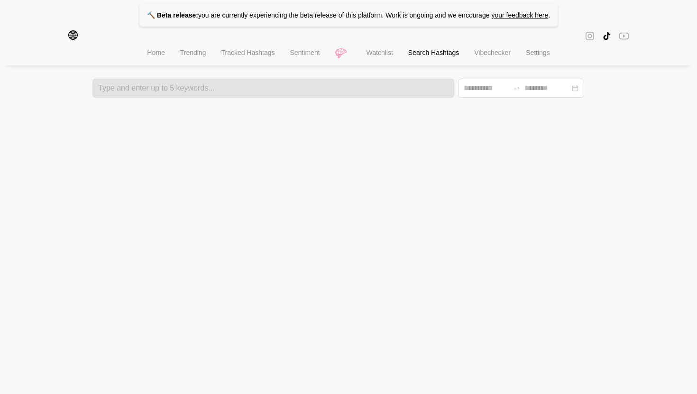
click at [490, 56] on span "Vibechecker" at bounding box center [492, 53] width 37 height 8
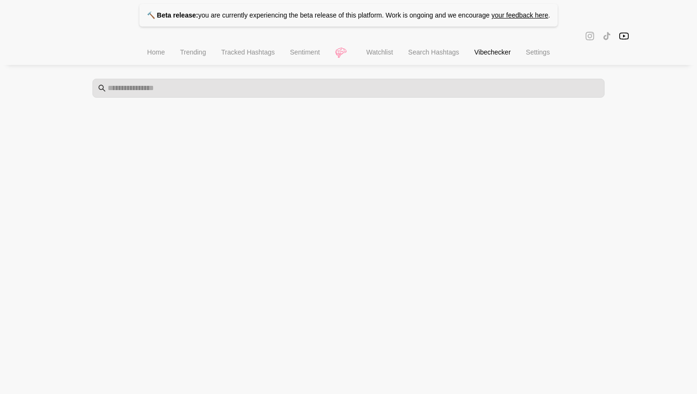
click at [452, 60] on li "Search Hashtags" at bounding box center [434, 53] width 66 height 24
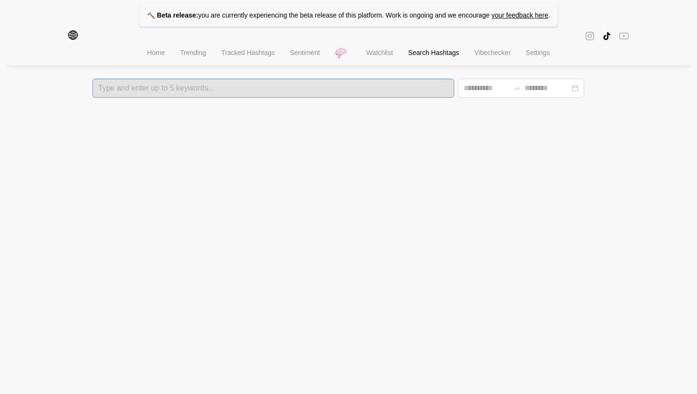
click at [347, 84] on div "Type and enter up to 5 keywords..." at bounding box center [273, 88] width 362 height 19
click at [195, 55] on span "Trending" at bounding box center [193, 53] width 26 height 8
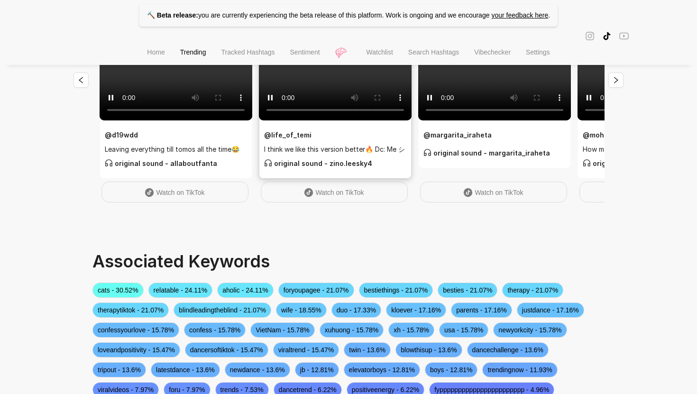
scroll to position [211, 0]
